Goal: Transaction & Acquisition: Download file/media

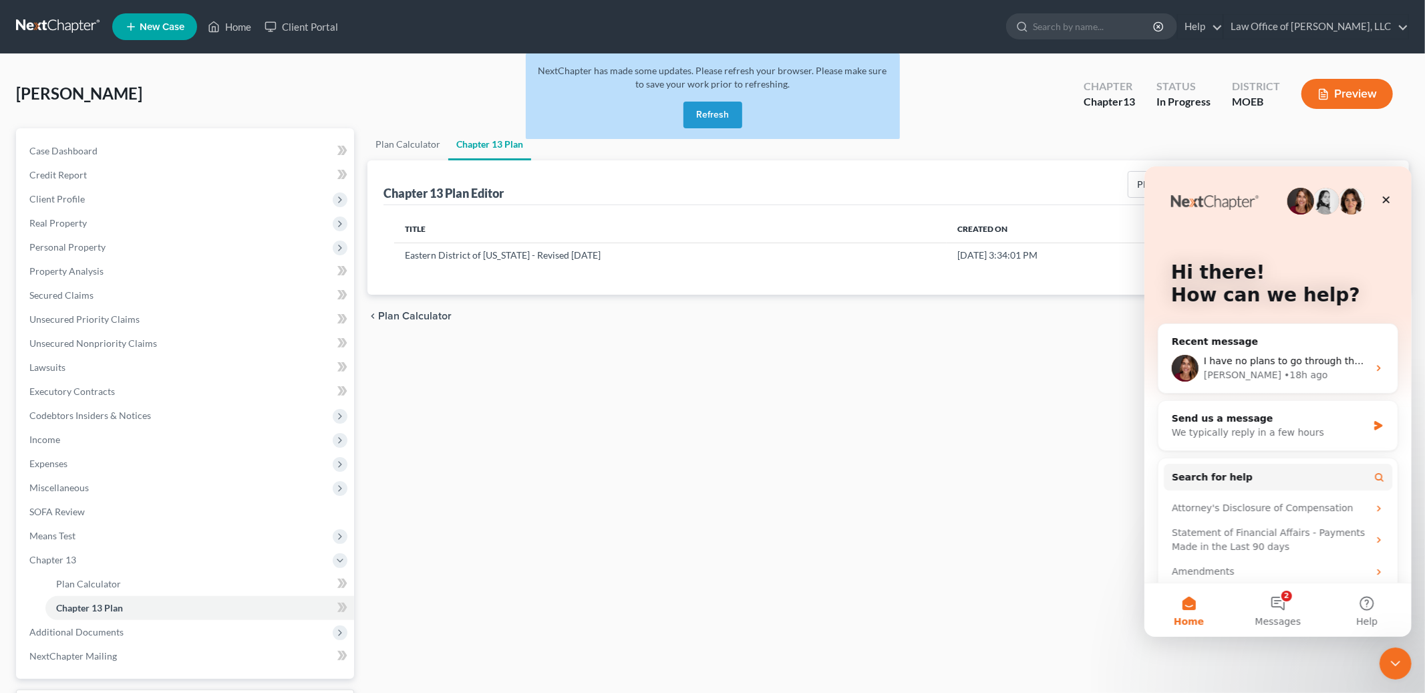
click at [698, 118] on button "Refresh" at bounding box center [713, 115] width 59 height 27
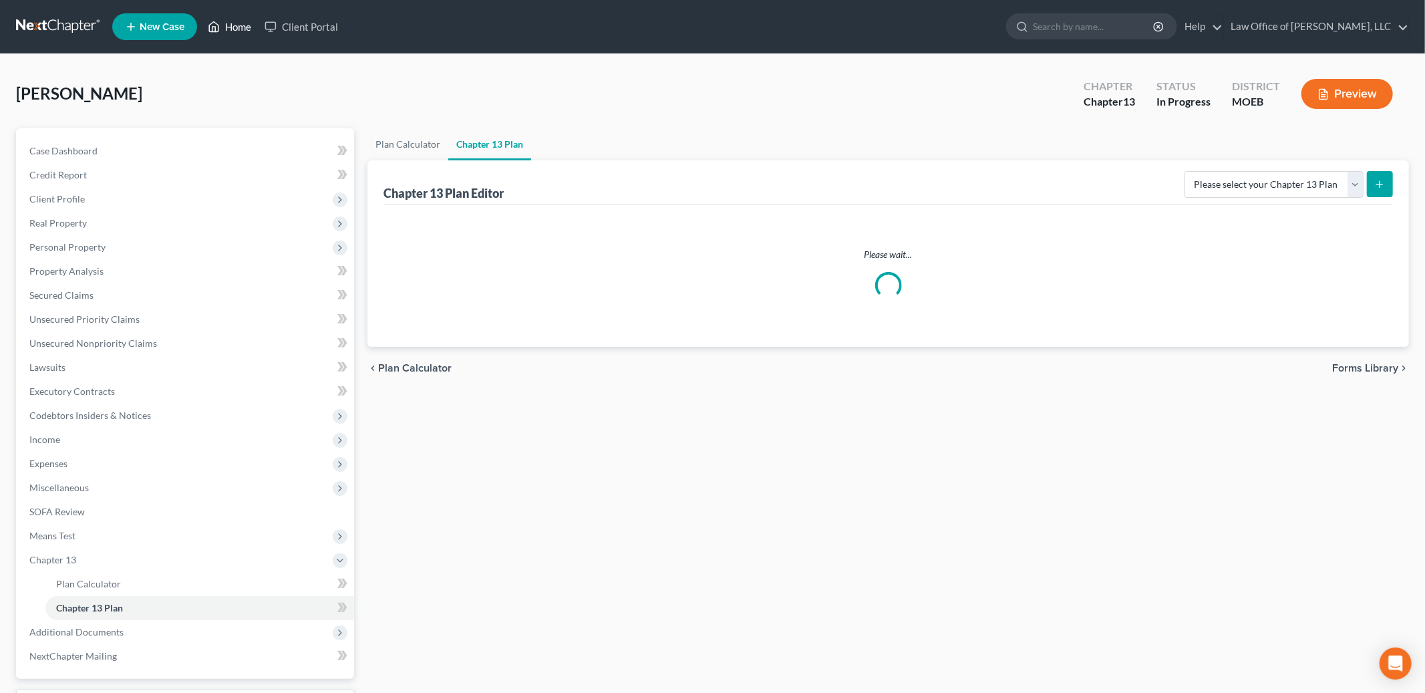
click at [221, 19] on link "Home" at bounding box center [229, 27] width 57 height 24
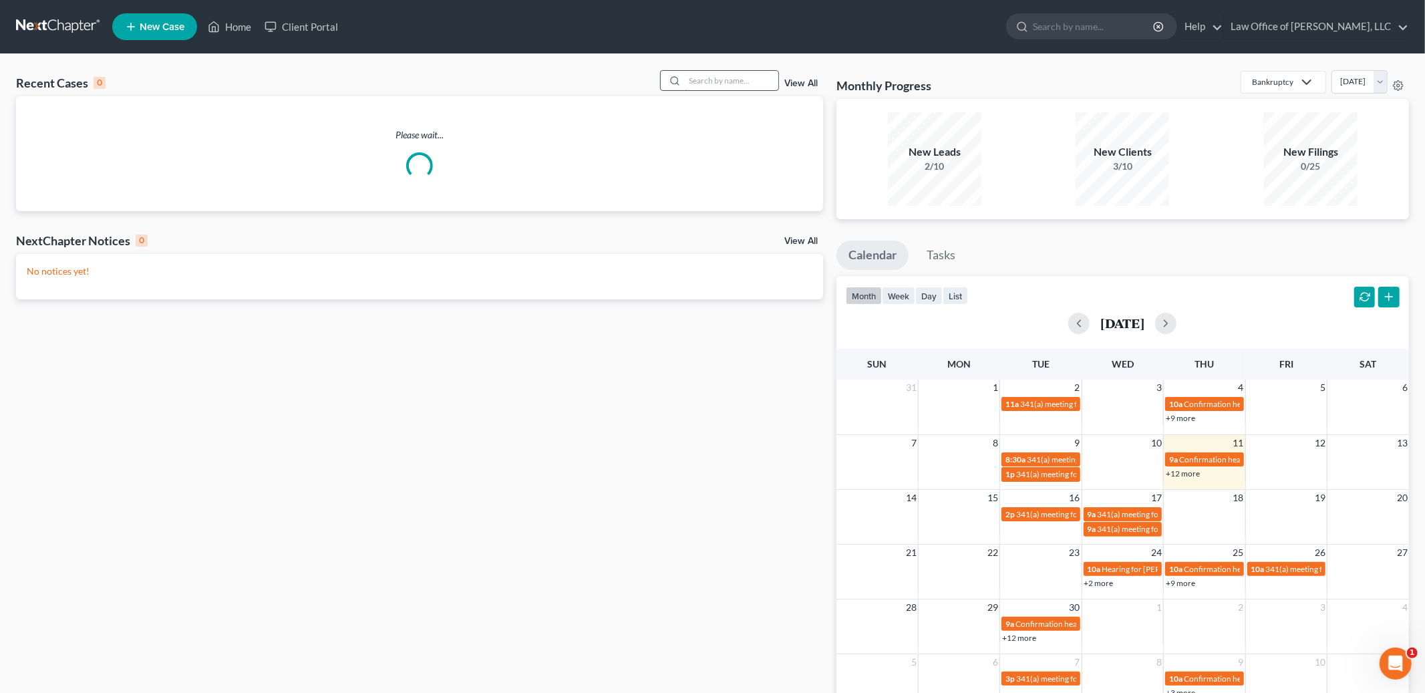
click at [734, 80] on input "search" at bounding box center [732, 80] width 94 height 19
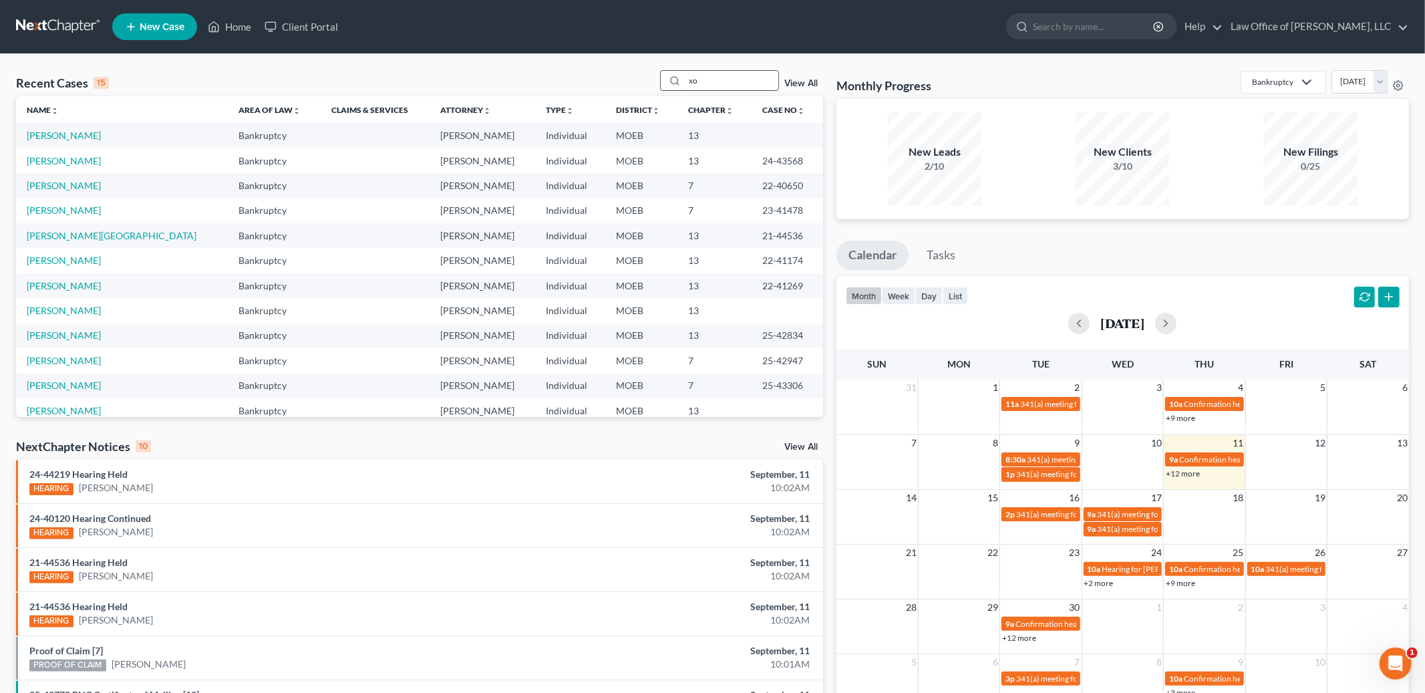
type input "x"
type input "[PERSON_NAME]"
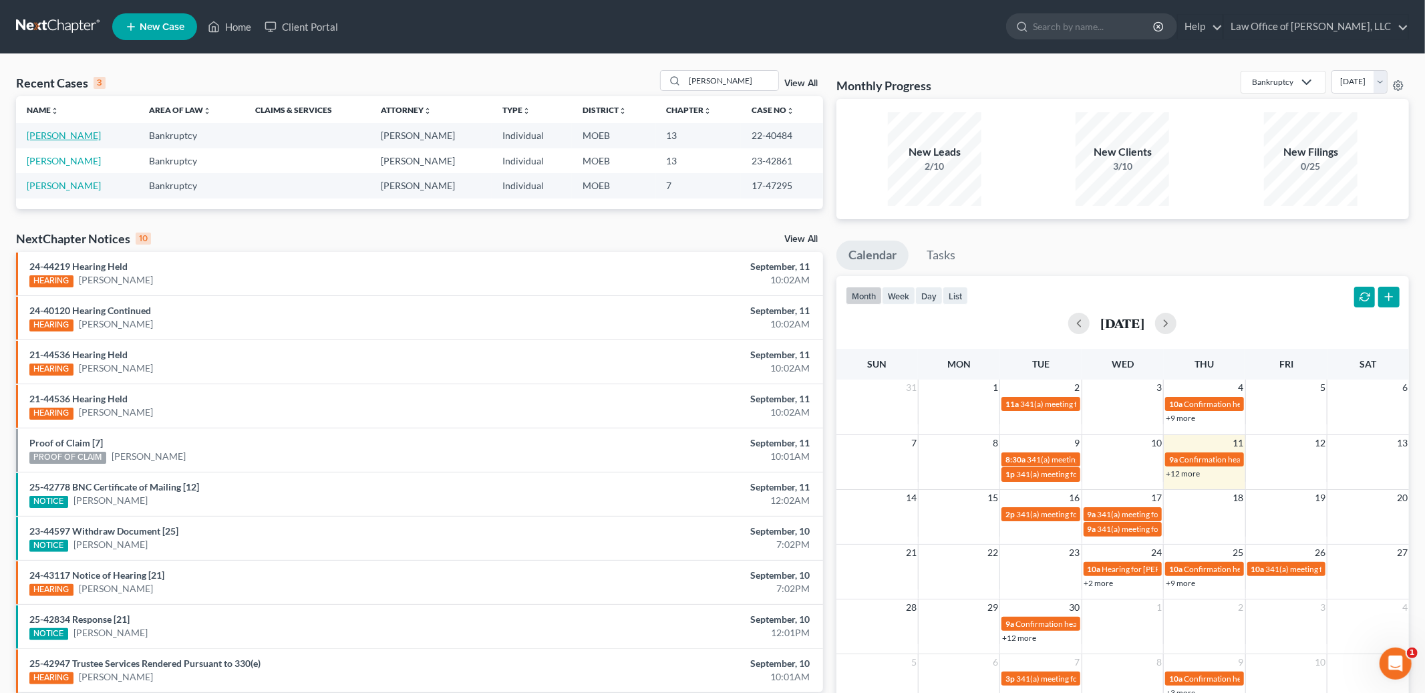
click at [45, 132] on link "[PERSON_NAME]" at bounding box center [64, 135] width 74 height 11
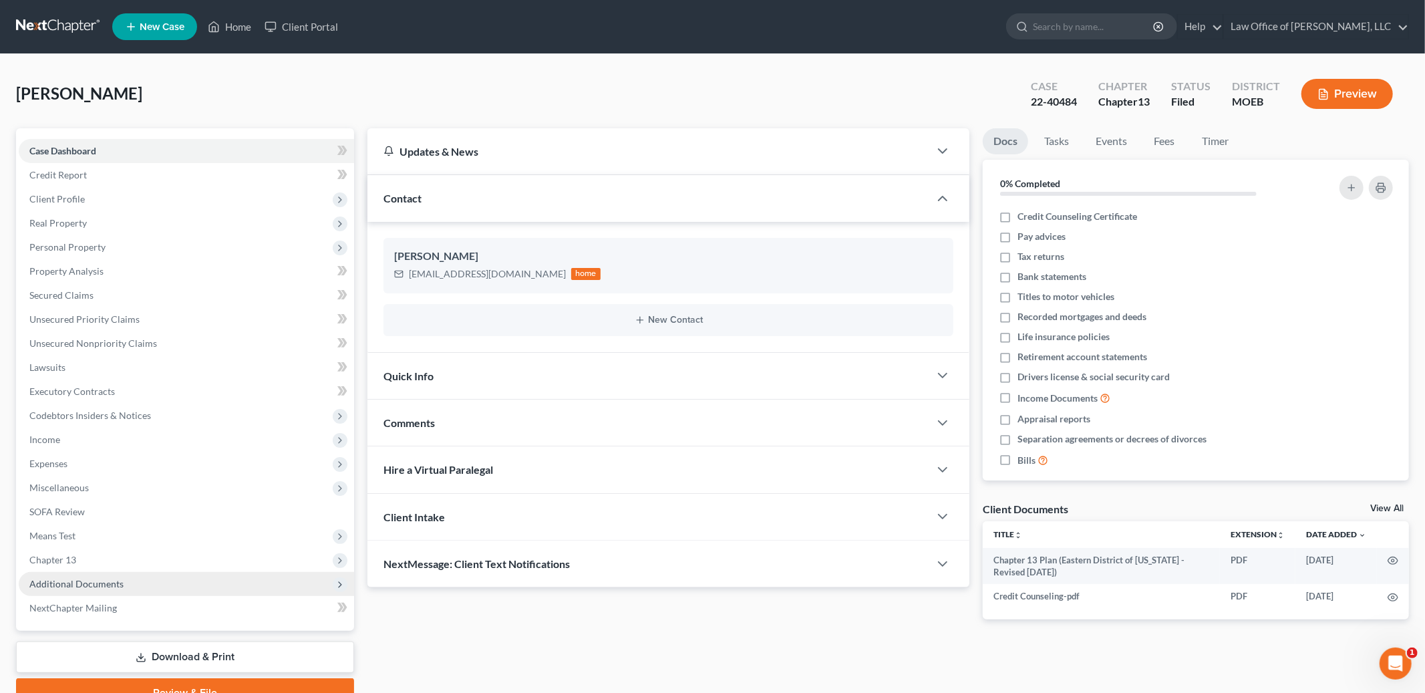
click at [59, 581] on span "Additional Documents" at bounding box center [76, 583] width 94 height 11
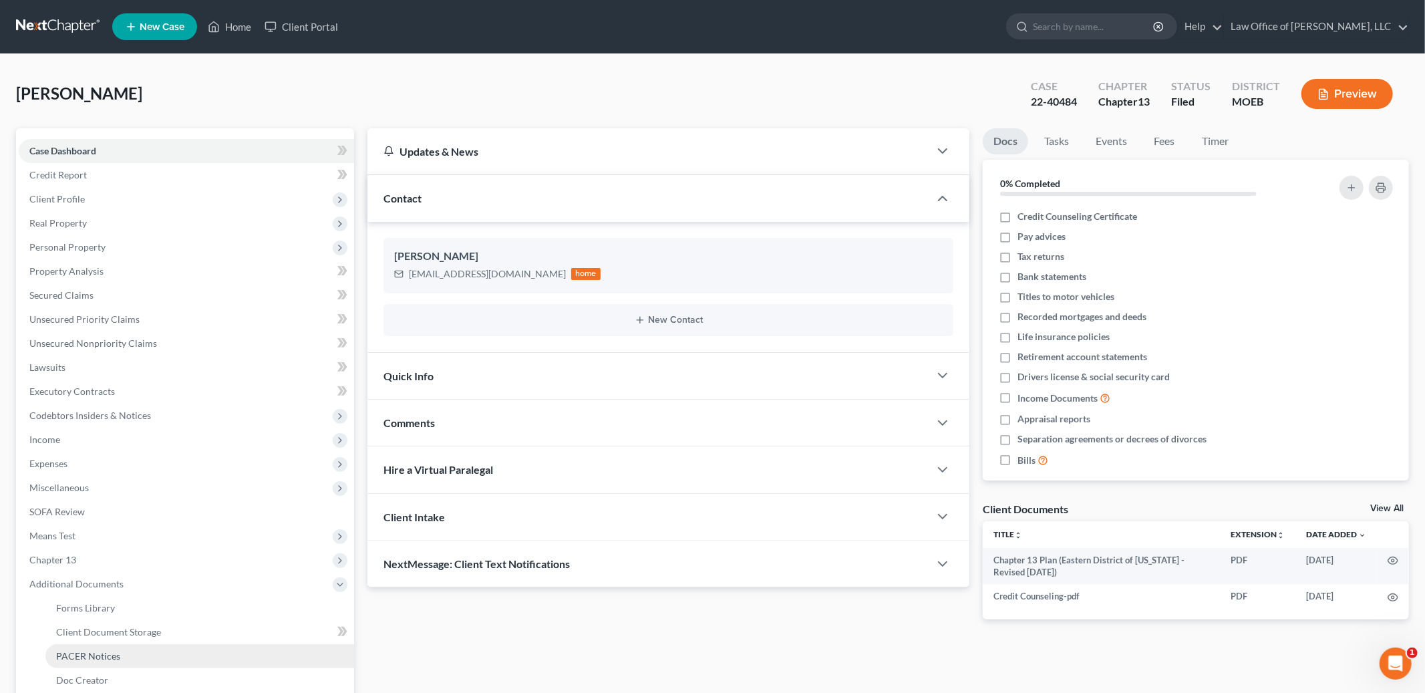
click at [106, 652] on span "PACER Notices" at bounding box center [88, 655] width 64 height 11
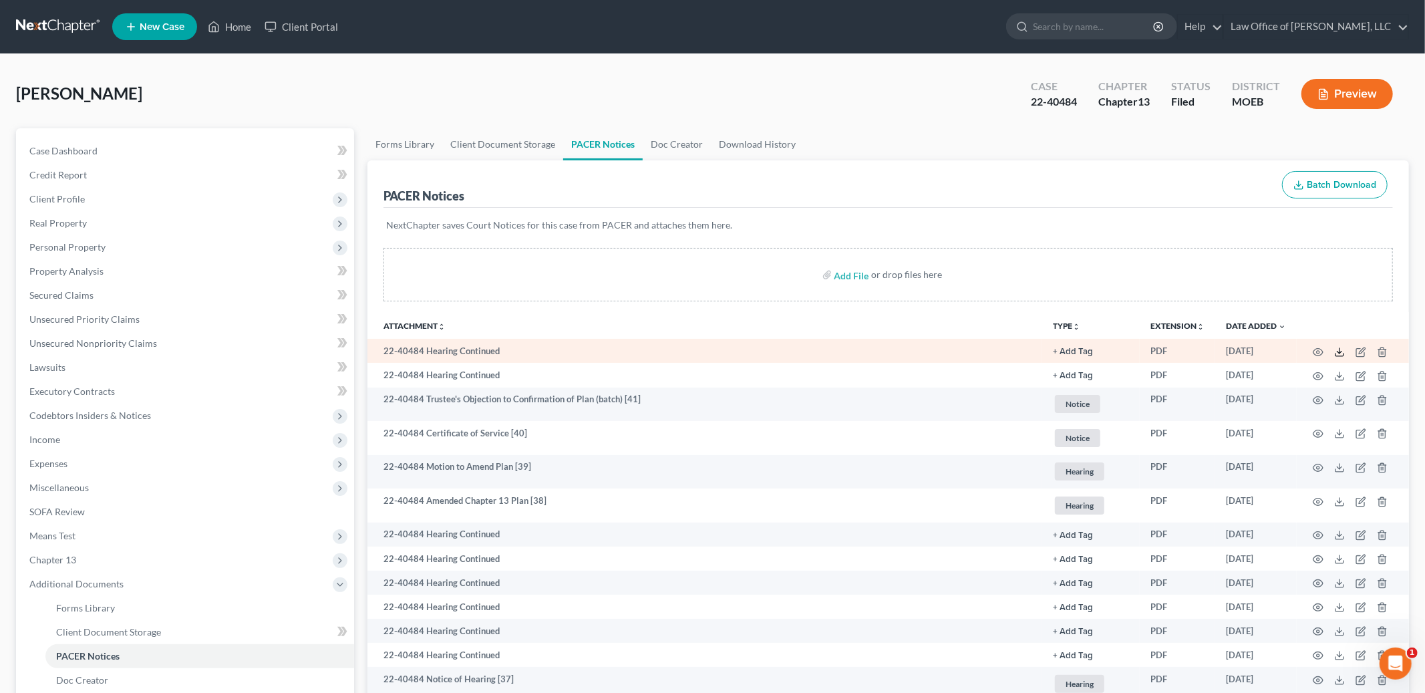
click at [1340, 353] on line at bounding box center [1340, 350] width 0 height 5
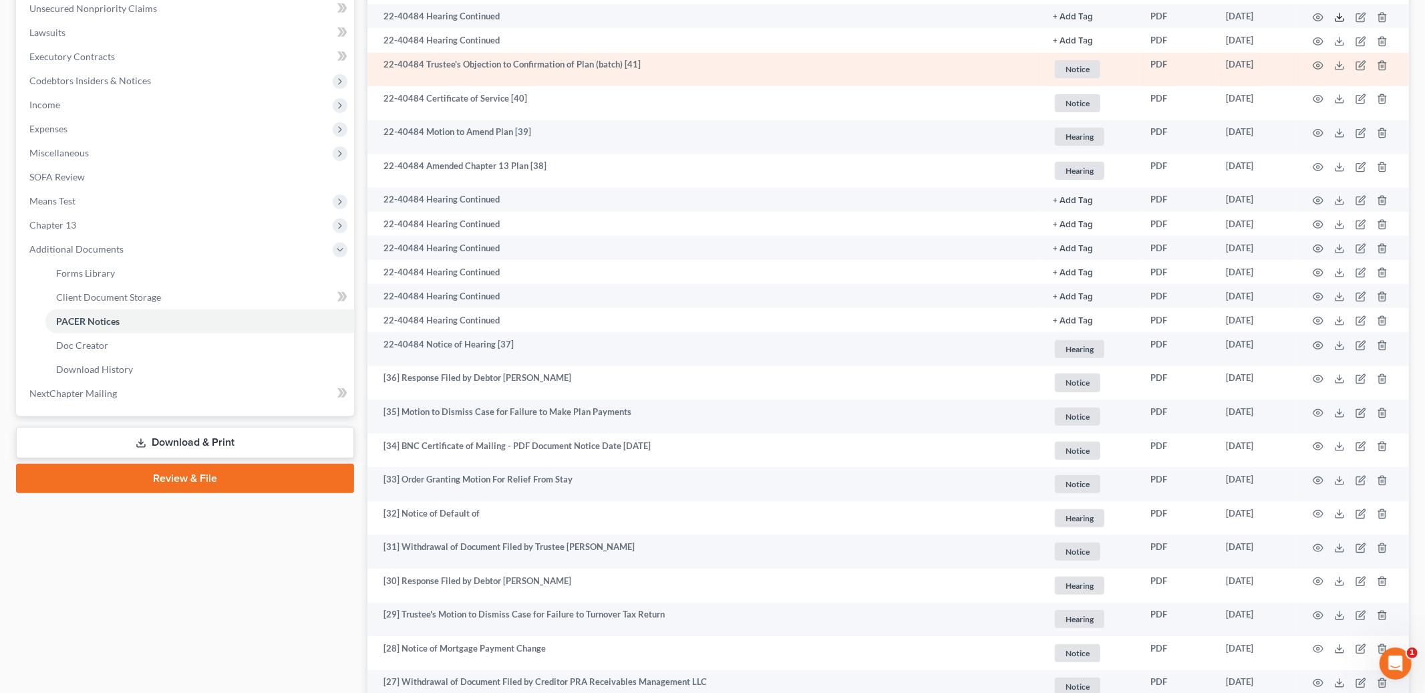
scroll to position [364, 0]
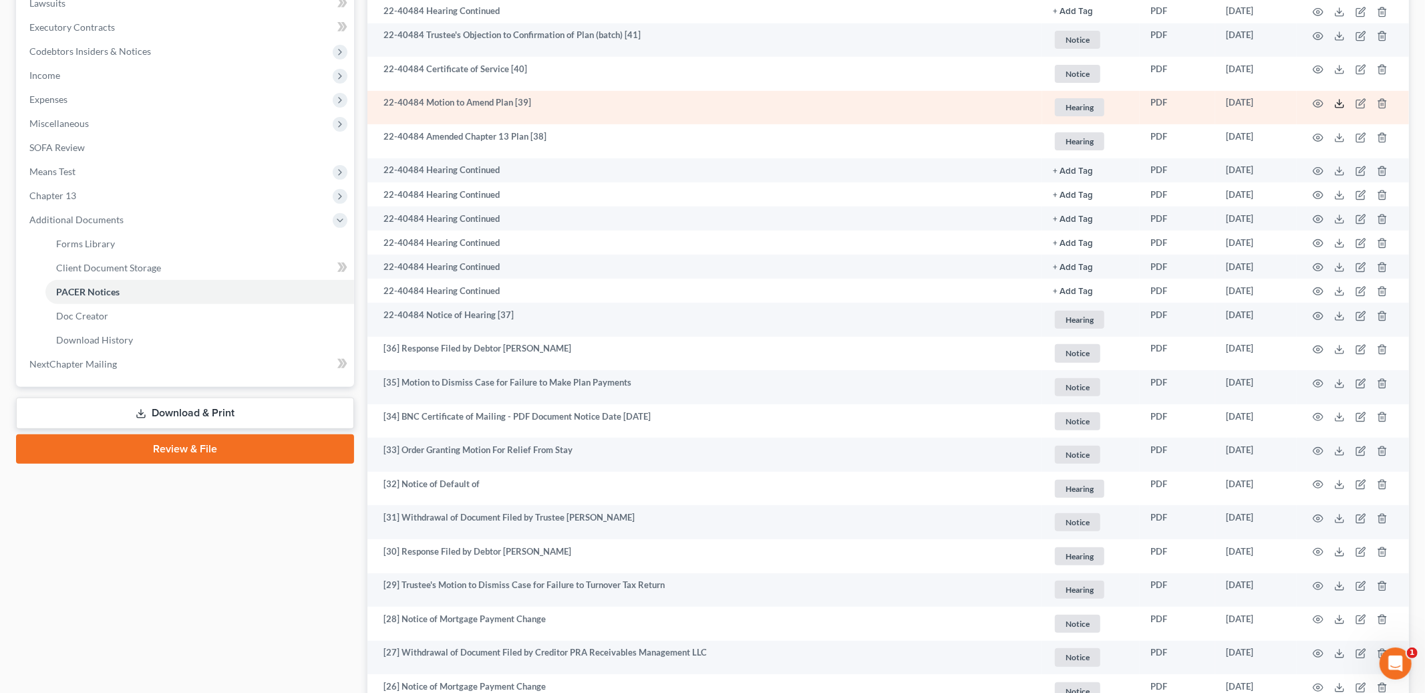
click at [1339, 106] on td at bounding box center [1353, 108] width 112 height 34
click at [1339, 106] on icon at bounding box center [1339, 103] width 11 height 11
click at [1340, 108] on icon at bounding box center [1339, 103] width 11 height 11
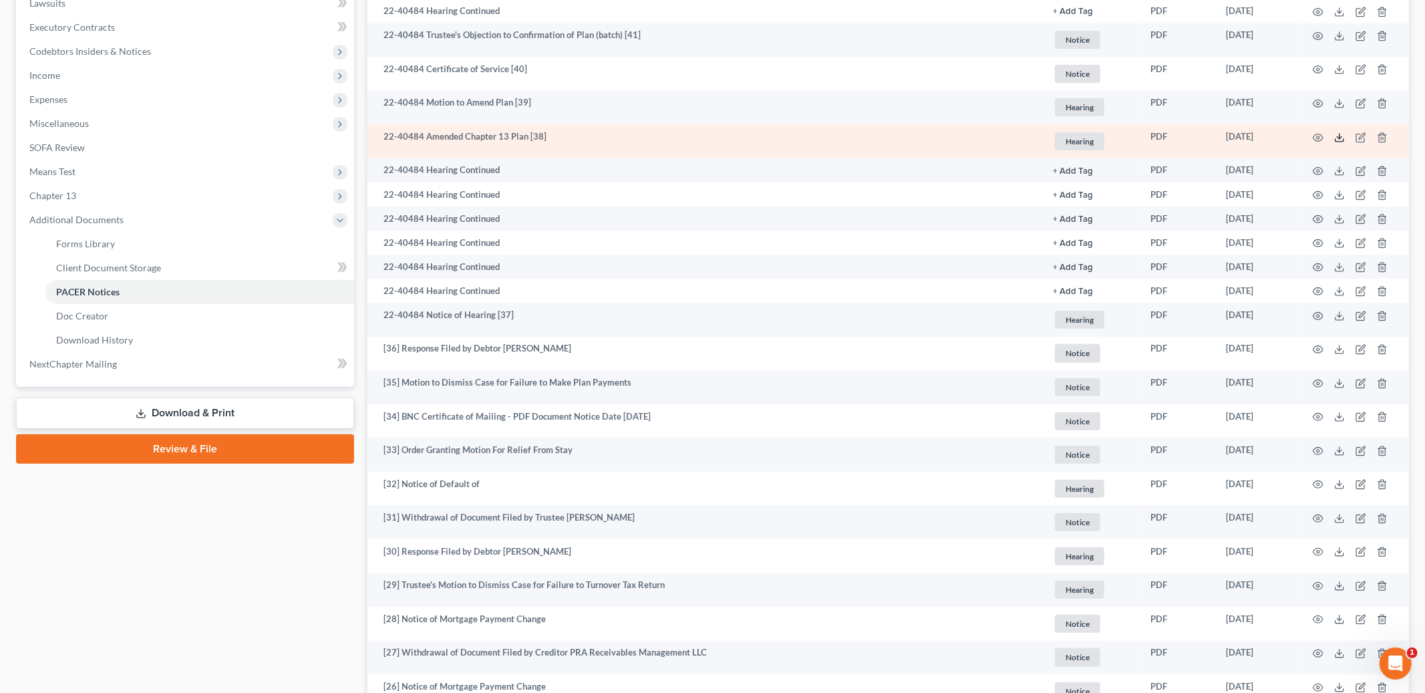
click at [1342, 136] on icon at bounding box center [1339, 137] width 11 height 11
